Goal: Information Seeking & Learning: Understand process/instructions

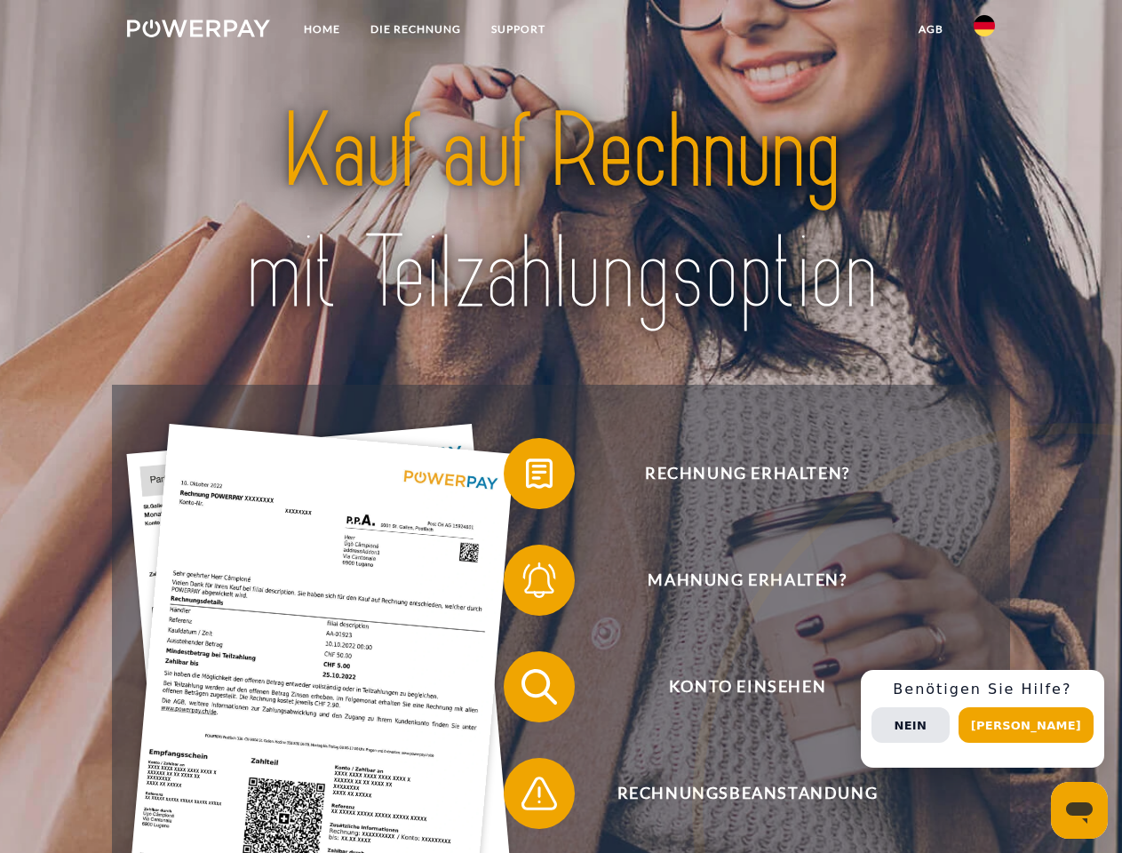
click at [198, 31] on img at bounding box center [198, 29] width 143 height 18
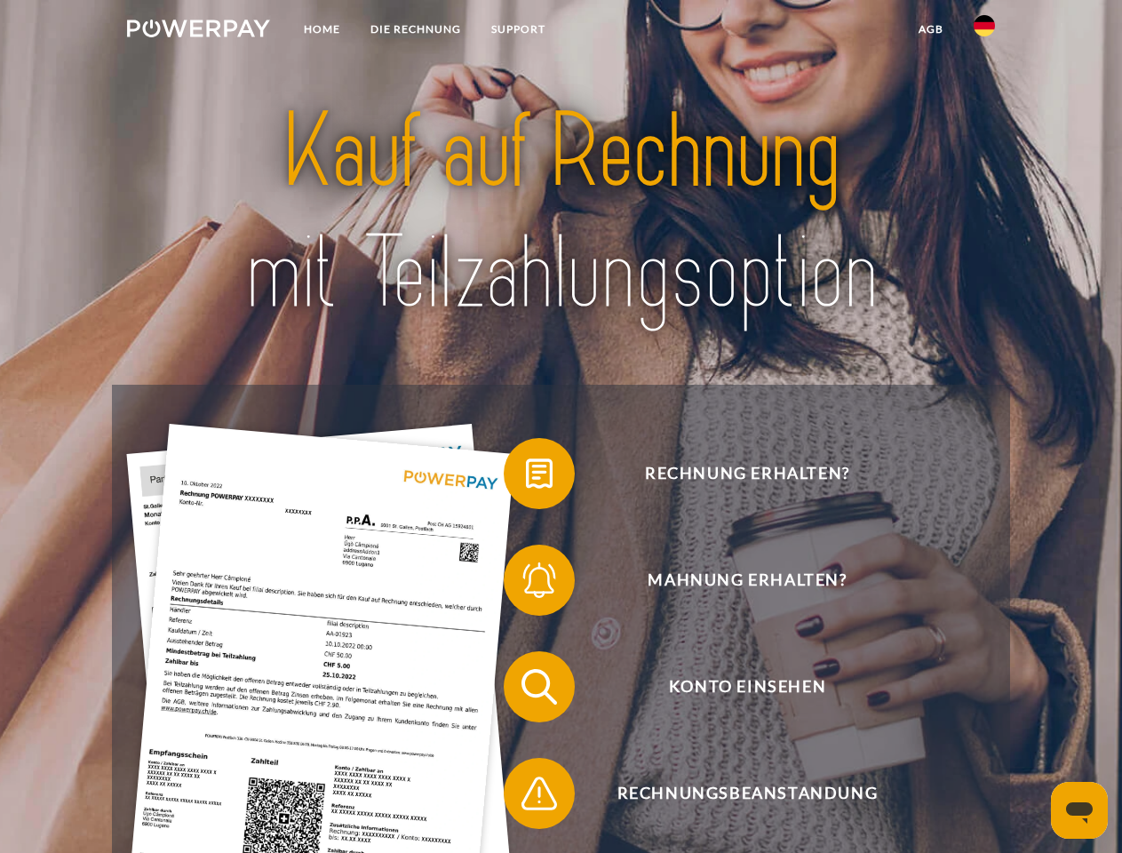
click at [985, 31] on img at bounding box center [984, 25] width 21 height 21
click at [931, 29] on link "agb" at bounding box center [931, 29] width 55 height 32
click at [526, 477] on span at bounding box center [512, 473] width 89 height 89
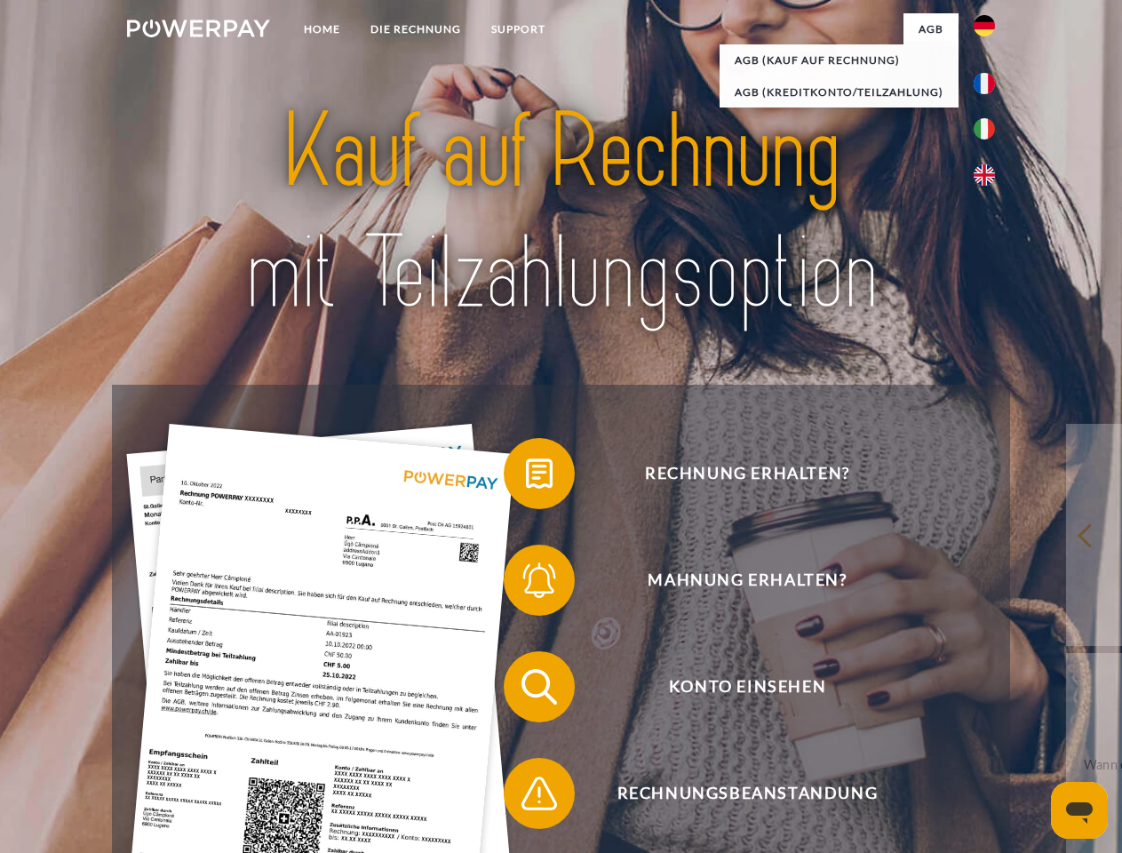
click at [526, 584] on span at bounding box center [512, 580] width 89 height 89
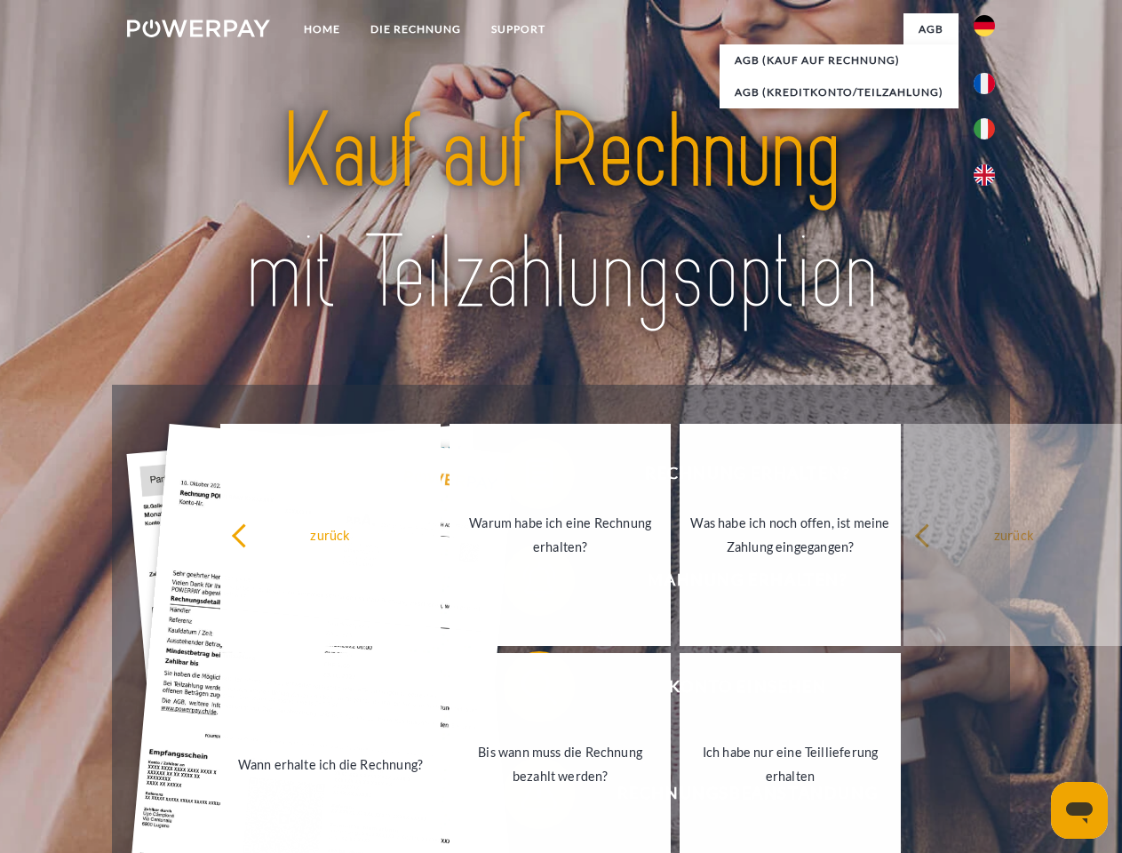
click at [526, 691] on link "Bis wann muss die Rechnung bezahlt werden?" at bounding box center [560, 764] width 221 height 222
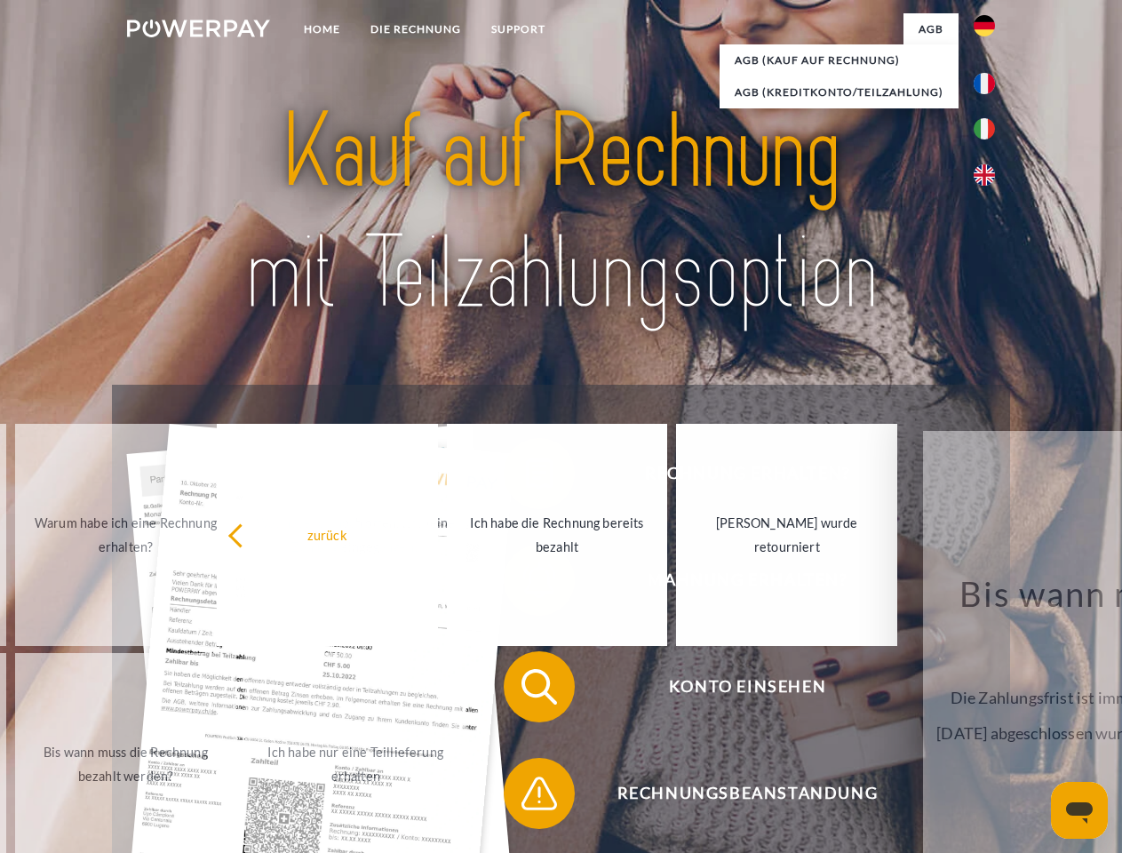
click at [526, 797] on span at bounding box center [512, 793] width 89 height 89
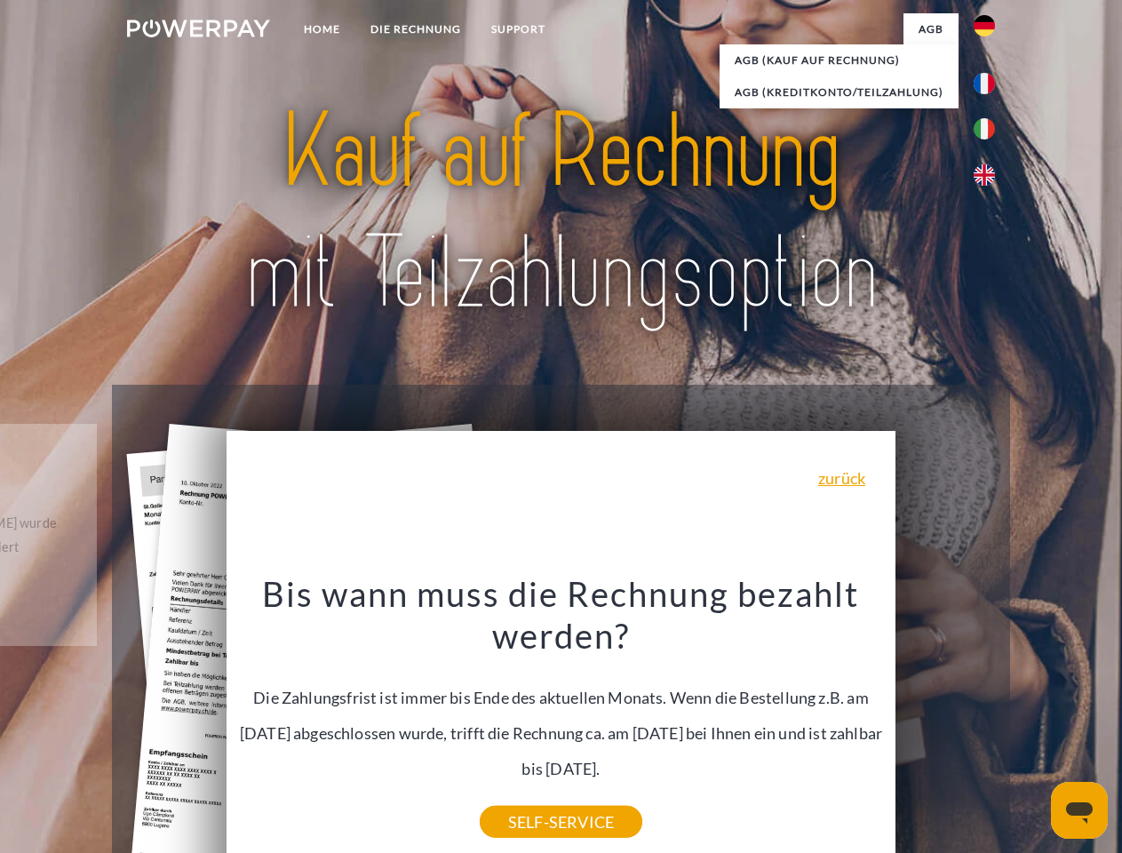
click at [989, 719] on div "Rechnung erhalten? Mahnung erhalten? Konto einsehen" at bounding box center [561, 740] width 898 height 711
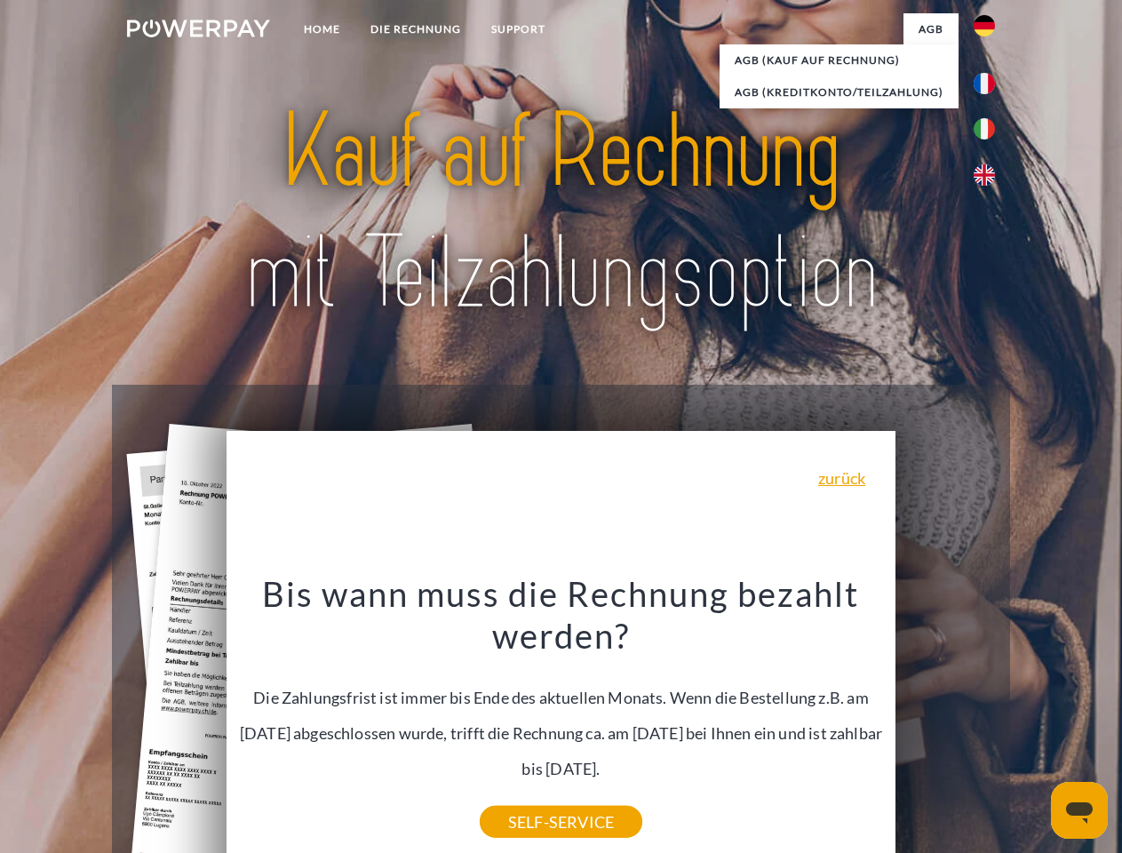
click at [946, 723] on span "Konto einsehen" at bounding box center [747, 686] width 435 height 71
click at [1033, 725] on header "Home DIE RECHNUNG SUPPORT" at bounding box center [561, 613] width 1122 height 1227
